Goal: Information Seeking & Learning: Learn about a topic

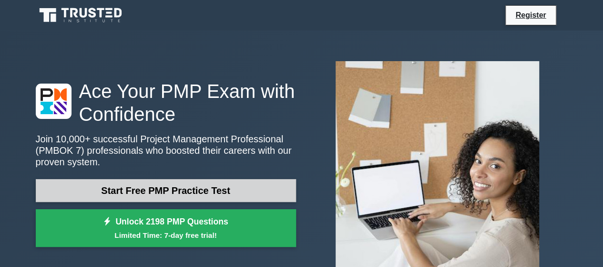
click at [100, 183] on link "Start Free PMP Practice Test" at bounding box center [166, 190] width 260 height 23
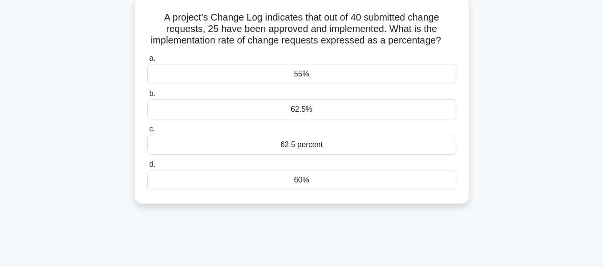
scroll to position [76, 0]
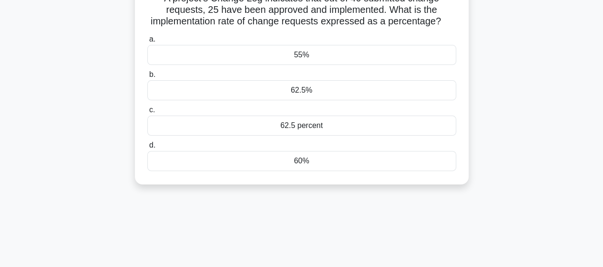
click at [298, 96] on div "62.5%" at bounding box center [301, 90] width 309 height 20
click at [147, 78] on input "b. 62.5%" at bounding box center [147, 75] width 0 height 6
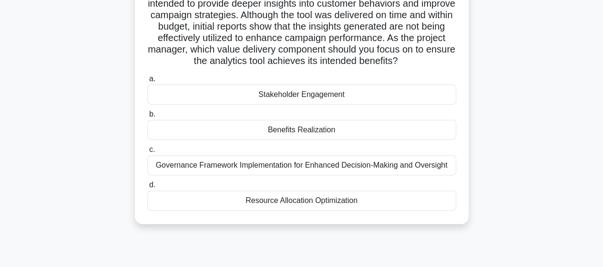
scroll to position [95, 0]
